Goal: Navigation & Orientation: Find specific page/section

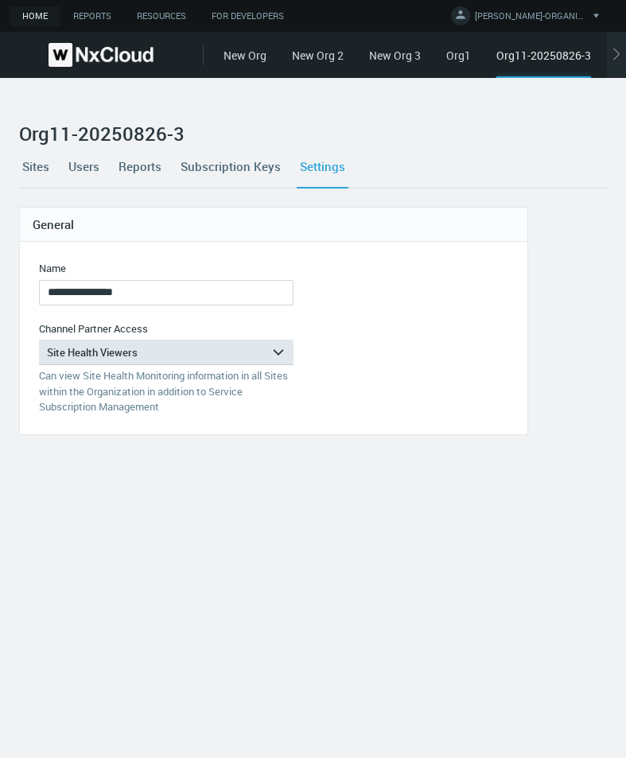
click at [38, 167] on link "Sites" at bounding box center [35, 166] width 33 height 43
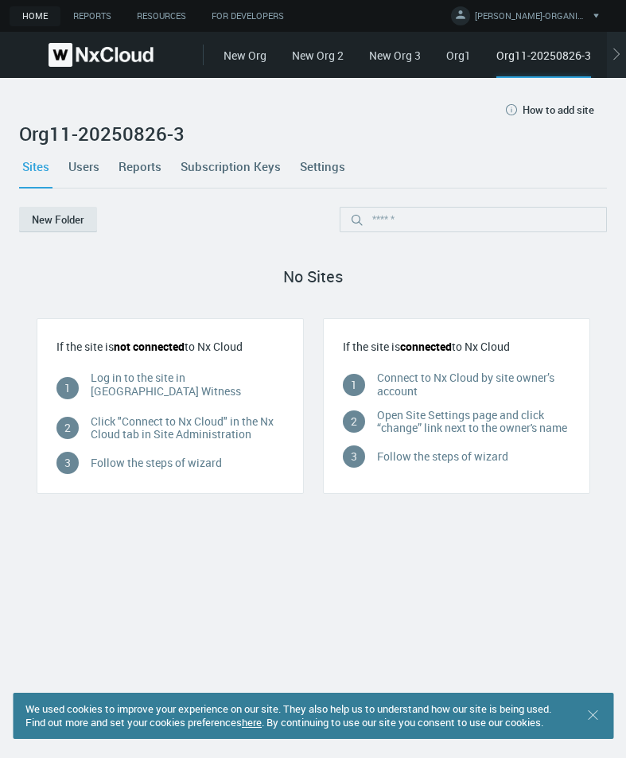
click at [371, 59] on link "New Org 3" at bounding box center [395, 55] width 52 height 15
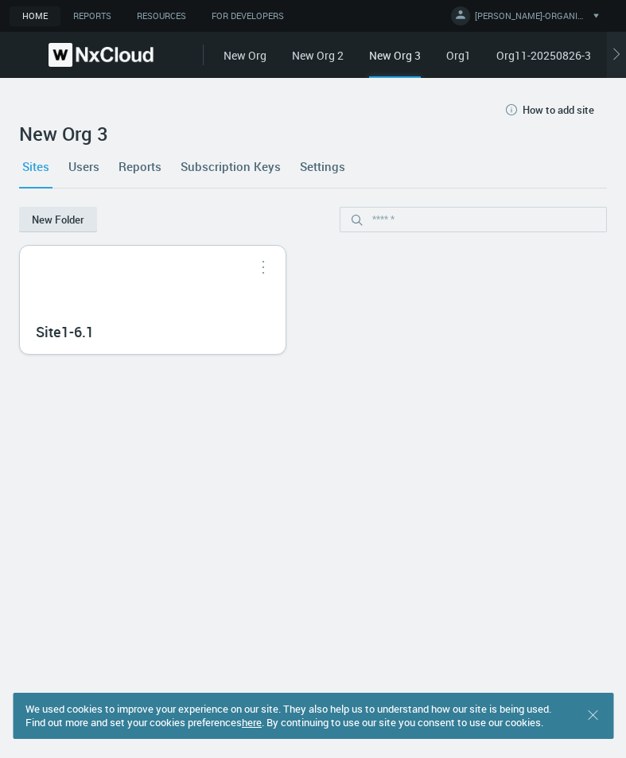
click at [126, 301] on div "Site1-6.1" at bounding box center [153, 300] width 266 height 108
